Goal: Navigation & Orientation: Find specific page/section

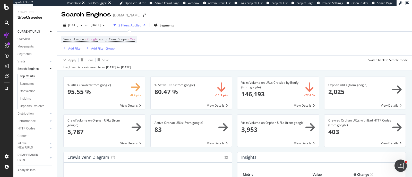
scroll to position [410, 0]
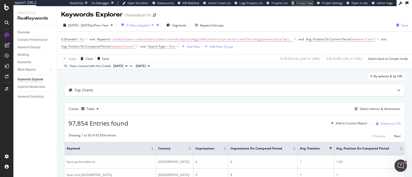
click at [308, 3] on span "Project Page" at bounding box center [304, 3] width 17 height 4
